Goal: Complete application form: Complete application form

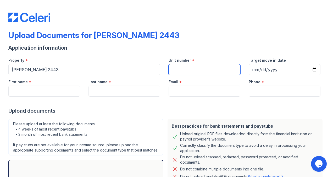
click at [181, 70] on input "Unit number" at bounding box center [205, 69] width 72 height 11
type input "1"
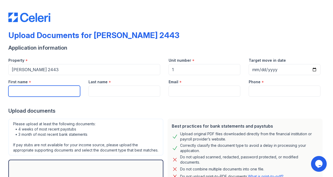
click at [62, 92] on input "First name" at bounding box center [44, 90] width 72 height 11
type input "[PERSON_NAME]"
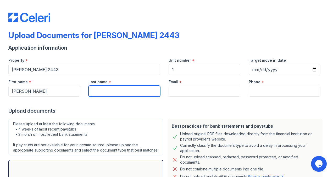
click at [97, 93] on input "Last name" at bounding box center [125, 90] width 72 height 11
type input "[PERSON_NAME]"
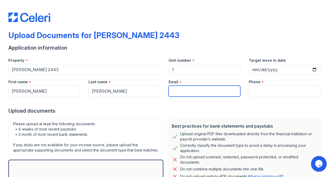
click at [176, 89] on input "Email" at bounding box center [205, 90] width 72 height 11
type input "[EMAIL_ADDRESS][DOMAIN_NAME]"
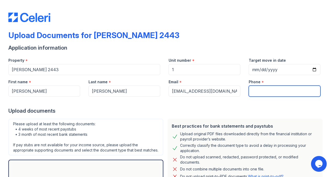
click at [257, 90] on input "Phone" at bounding box center [285, 90] width 72 height 11
click at [263, 90] on input "9162253344" at bounding box center [285, 90] width 72 height 11
click at [256, 90] on input "916225-3344" at bounding box center [285, 90] width 72 height 11
click at [249, 90] on input "916)225-3344" at bounding box center [285, 90] width 72 height 11
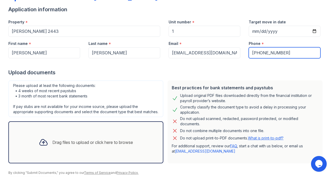
scroll to position [49, 0]
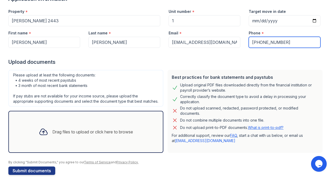
type input "[PHONE_NUMBER]"
click at [122, 128] on div "Drag files to upload or click here to browse" at bounding box center [86, 132] width 103 height 18
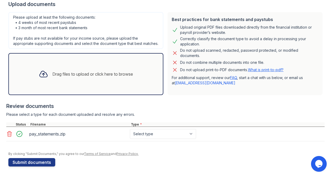
scroll to position [111, 0]
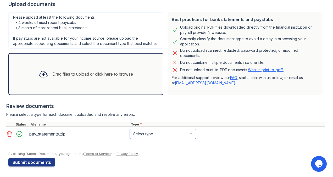
click at [192, 133] on select "Select type Paystub Bank Statement Offer Letter Tax Documents Benefit Award Let…" at bounding box center [163, 134] width 66 height 10
select select "paystub"
click at [130, 129] on select "Select type Paystub Bank Statement Offer Letter Tax Documents Benefit Award Let…" at bounding box center [163, 134] width 66 height 10
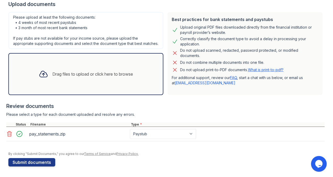
click at [86, 73] on div "Drag files to upload or click here to browse" at bounding box center [92, 74] width 81 height 6
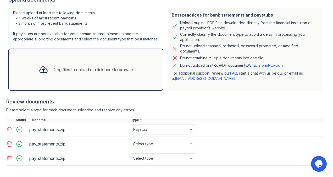
click at [8, 161] on icon at bounding box center [9, 158] width 6 height 6
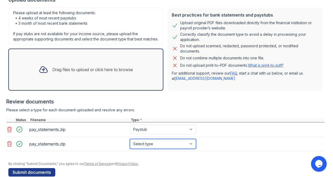
click at [192, 146] on select "Select type Paystub Bank Statement Offer Letter Tax Documents Benefit Award Let…" at bounding box center [163, 144] width 66 height 10
select select "paystub"
click at [130, 143] on select "Select type Paystub Bank Statement Offer Letter Tax Documents Benefit Award Let…" at bounding box center [163, 144] width 66 height 10
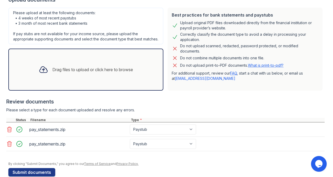
click at [9, 146] on icon at bounding box center [9, 143] width 4 height 5
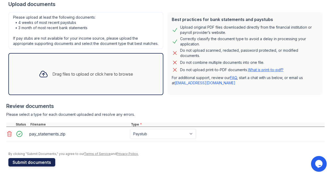
click at [39, 161] on button "Submit documents" at bounding box center [31, 162] width 47 height 8
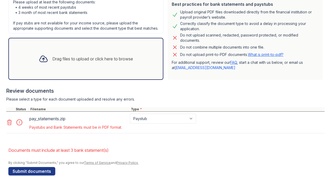
scroll to position [150, 0]
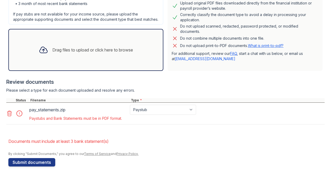
click at [9, 115] on icon at bounding box center [9, 113] width 6 height 6
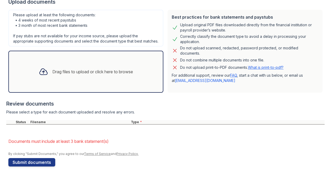
scroll to position [128, 0]
click at [94, 68] on div "Drag files to upload or click here to browse" at bounding box center [92, 71] width 81 height 6
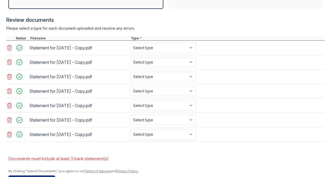
scroll to position [208, 0]
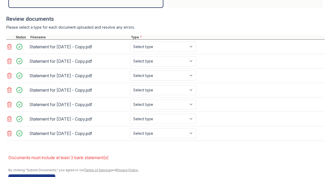
click at [10, 49] on icon at bounding box center [9, 46] width 4 height 5
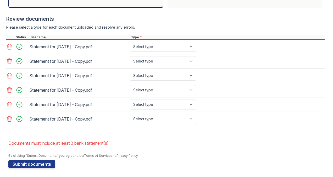
click at [8, 48] on div at bounding box center [9, 46] width 7 height 7
click at [8, 50] on icon at bounding box center [9, 46] width 6 height 6
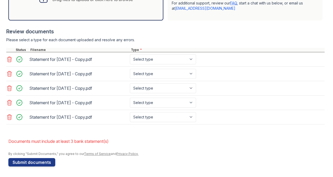
click at [9, 62] on icon at bounding box center [9, 59] width 6 height 6
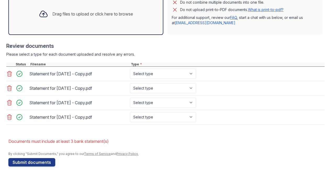
click at [11, 75] on icon at bounding box center [9, 73] width 4 height 5
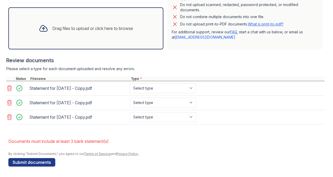
click at [11, 88] on icon at bounding box center [9, 88] width 6 height 6
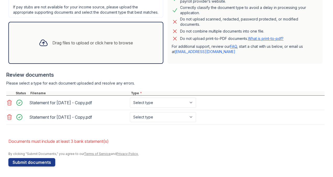
click at [9, 102] on icon at bounding box center [9, 102] width 6 height 6
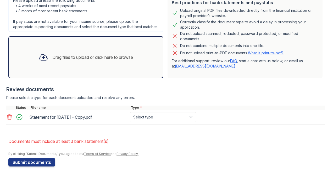
scroll to position [142, 0]
click at [8, 116] on icon at bounding box center [9, 117] width 6 height 6
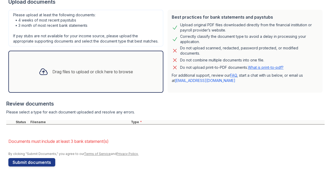
click at [59, 77] on div "Drag files to upload or click here to browse" at bounding box center [86, 72] width 103 height 18
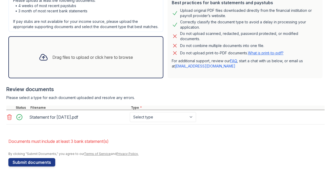
scroll to position [142, 0]
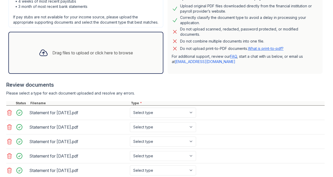
click at [8, 144] on icon at bounding box center [9, 141] width 6 height 6
click at [9, 144] on icon at bounding box center [9, 141] width 6 height 6
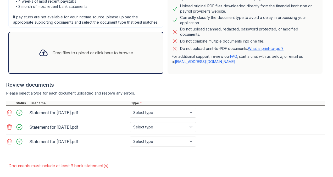
click at [9, 144] on icon at bounding box center [9, 141] width 6 height 6
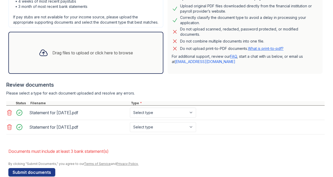
click at [112, 62] on div "Drag files to upload or click here to browse" at bounding box center [86, 53] width 103 height 18
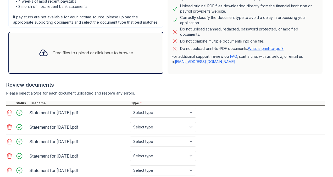
click at [153, 59] on div "Drag files to upload or click here to browse" at bounding box center [85, 53] width 155 height 42
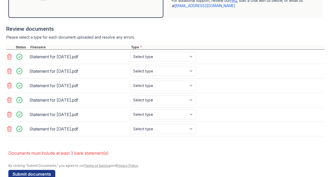
scroll to position [213, 0]
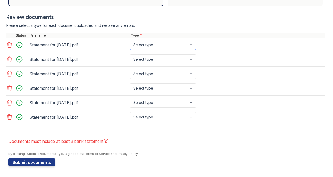
click at [192, 44] on select "Select type Paystub Bank Statement Offer Letter Tax Documents Benefit Award Let…" at bounding box center [163, 45] width 66 height 10
select select "paystub"
click at [130, 41] on select "Select type Paystub Bank Statement Offer Letter Tax Documents Benefit Award Let…" at bounding box center [163, 45] width 66 height 10
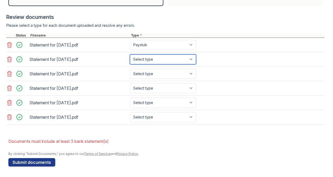
click at [193, 61] on select "Select type Paystub Bank Statement Offer Letter Tax Documents Benefit Award Let…" at bounding box center [163, 59] width 66 height 10
select select "paystub"
click at [130, 55] on select "Select type Paystub Bank Statement Offer Letter Tax Documents Benefit Award Let…" at bounding box center [163, 59] width 66 height 10
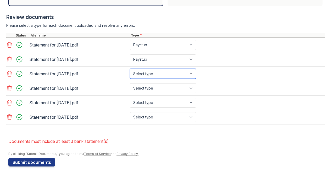
click at [194, 74] on select "Select type Paystub Bank Statement Offer Letter Tax Documents Benefit Award Let…" at bounding box center [163, 74] width 66 height 10
select select "paystub"
click at [130, 69] on select "Select type Paystub Bank Statement Offer Letter Tax Documents Benefit Award Let…" at bounding box center [163, 74] width 66 height 10
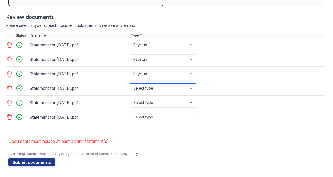
click at [194, 91] on select "Select type Paystub Bank Statement Offer Letter Tax Documents Benefit Award Let…" at bounding box center [163, 88] width 66 height 10
select select "paystub"
click at [130, 84] on select "Select type Paystub Bank Statement Offer Letter Tax Documents Benefit Award Let…" at bounding box center [163, 88] width 66 height 10
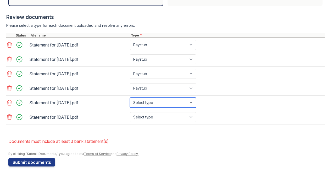
click at [192, 105] on select "Select type Paystub Bank Statement Offer Letter Tax Documents Benefit Award Let…" at bounding box center [163, 102] width 66 height 10
select select "paystub"
click at [130, 98] on select "Select type Paystub Bank Statement Offer Letter Tax Documents Benefit Award Let…" at bounding box center [163, 102] width 66 height 10
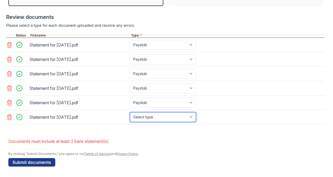
click at [192, 116] on select "Select type Paystub Bank Statement Offer Letter Tax Documents Benefit Award Let…" at bounding box center [163, 117] width 66 height 10
select select "paystub"
click at [130, 112] on select "Select type Paystub Bank Statement Offer Letter Tax Documents Benefit Award Let…" at bounding box center [163, 117] width 66 height 10
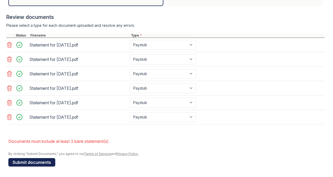
click at [42, 162] on button "Submit documents" at bounding box center [31, 162] width 47 height 8
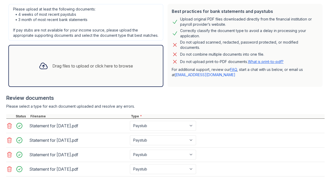
scroll to position [126, 0]
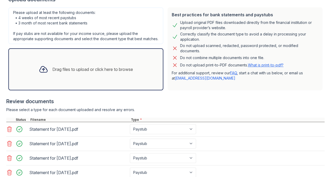
click at [122, 67] on div "Drag files to upload or click here to browse" at bounding box center [86, 69] width 103 height 18
click at [107, 70] on div "Drag files to upload or click here to browse" at bounding box center [86, 69] width 103 height 18
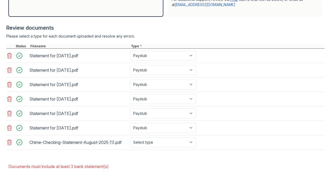
scroll to position [223, 0]
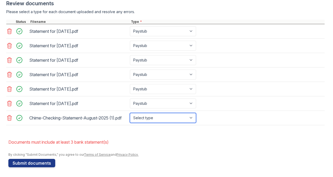
click at [192, 122] on select "Select type Paystub Bank Statement Offer Letter Tax Documents Benefit Award Let…" at bounding box center [163, 118] width 66 height 10
select select "bank_statement"
click at [130, 116] on select "Select type Paystub Bank Statement Offer Letter Tax Documents Benefit Award Let…" at bounding box center [163, 118] width 66 height 10
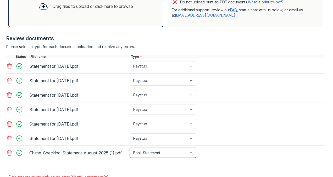
scroll to position [168, 0]
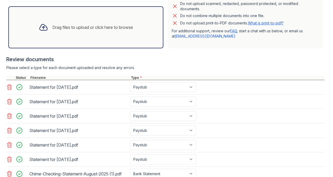
click at [149, 23] on div "Drag files to upload or click here to browse" at bounding box center [85, 27] width 155 height 42
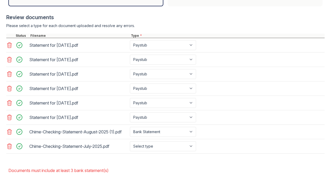
scroll to position [241, 0]
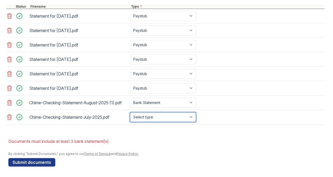
click at [192, 116] on select "Select type Paystub Bank Statement Offer Letter Tax Documents Benefit Award Let…" at bounding box center [163, 117] width 66 height 10
select select "bank_statement"
click at [130, 112] on select "Select type Paystub Bank Statement Offer Letter Tax Documents Benefit Award Let…" at bounding box center [163, 117] width 66 height 10
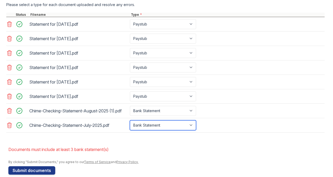
scroll to position [182, 0]
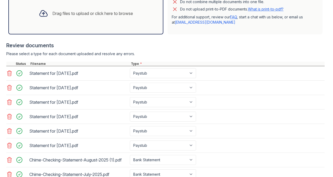
click at [117, 14] on div "Drag files to upload or click here to browse" at bounding box center [86, 13] width 103 height 18
click at [97, 17] on div "Drag files to upload or click here to browse" at bounding box center [92, 13] width 81 height 6
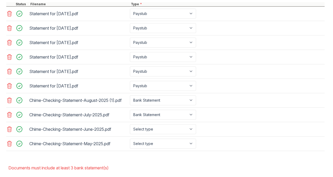
scroll to position [258, 0]
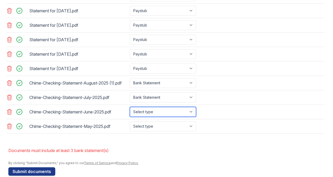
click at [192, 115] on select "Select type Paystub Bank Statement Offer Letter Tax Documents Benefit Award Let…" at bounding box center [163, 112] width 66 height 10
click at [130, 109] on select "Select type Paystub Bank Statement Offer Letter Tax Documents Benefit Award Let…" at bounding box center [163, 112] width 66 height 10
click at [191, 116] on select "Select type Paystub Bank Statement Offer Letter Tax Documents Benefit Award Let…" at bounding box center [163, 112] width 66 height 10
select select "bank_statement"
click at [130, 109] on select "Select type Paystub Bank Statement Offer Letter Tax Documents Benefit Award Let…" at bounding box center [163, 112] width 66 height 10
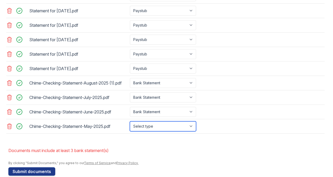
click at [193, 126] on select "Select type Paystub Bank Statement Offer Letter Tax Documents Benefit Award Let…" at bounding box center [163, 126] width 66 height 10
select select "bank_statement"
click at [130, 123] on select "Select type Paystub Bank Statement Offer Letter Tax Documents Benefit Award Let…" at bounding box center [163, 126] width 66 height 10
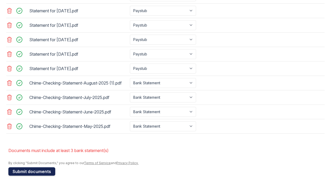
click at [26, 171] on button "Submit documents" at bounding box center [31, 171] width 47 height 8
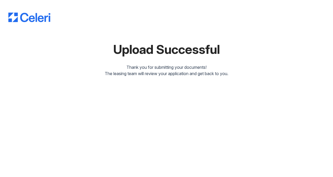
click at [157, 92] on div "Upload Successful Thank you for submitting your documents! The leasing team wil…" at bounding box center [166, 88] width 333 height 177
